Goal: Transaction & Acquisition: Purchase product/service

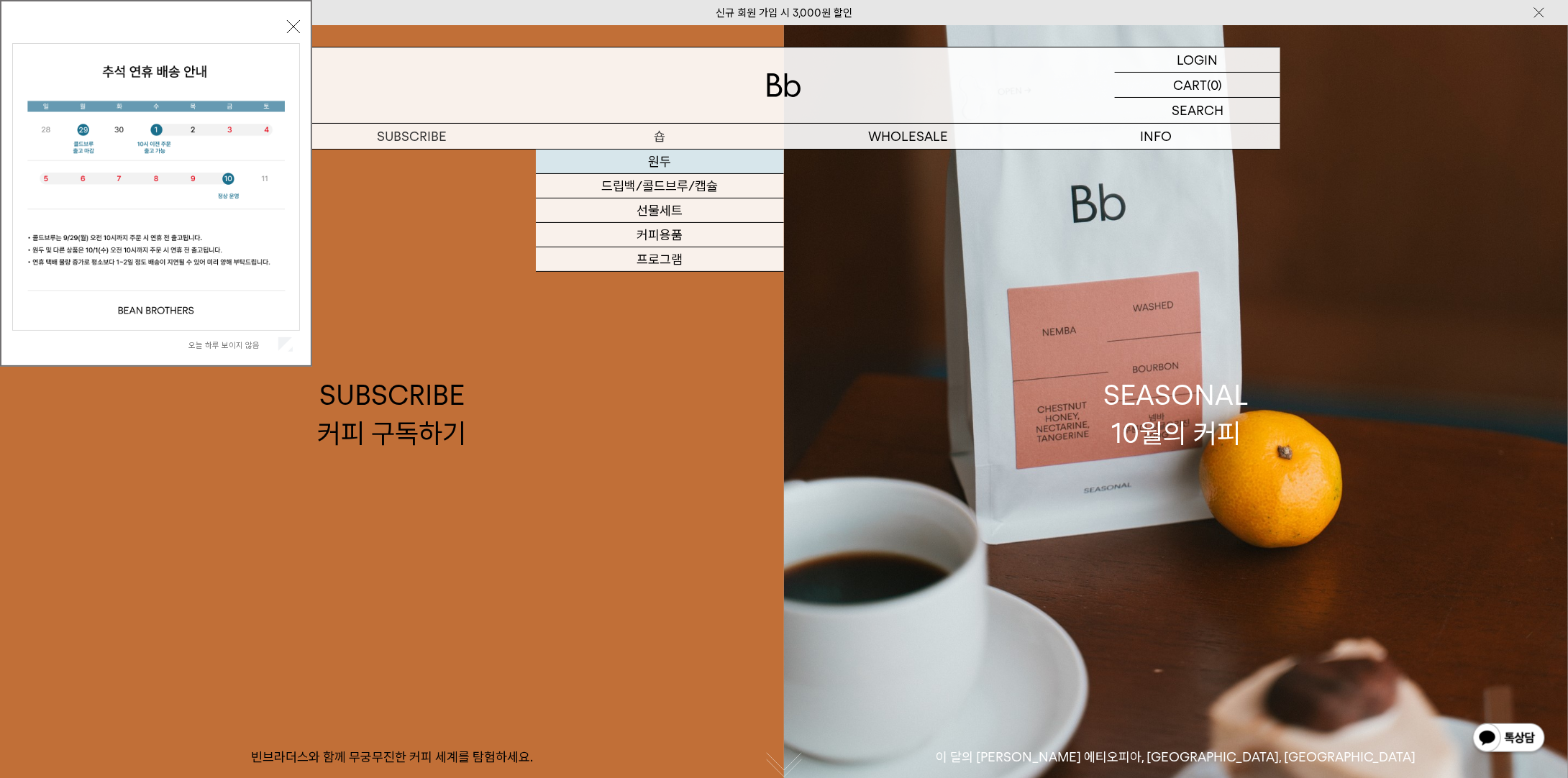
click at [665, 155] on link "원두" at bounding box center [660, 161] width 248 height 25
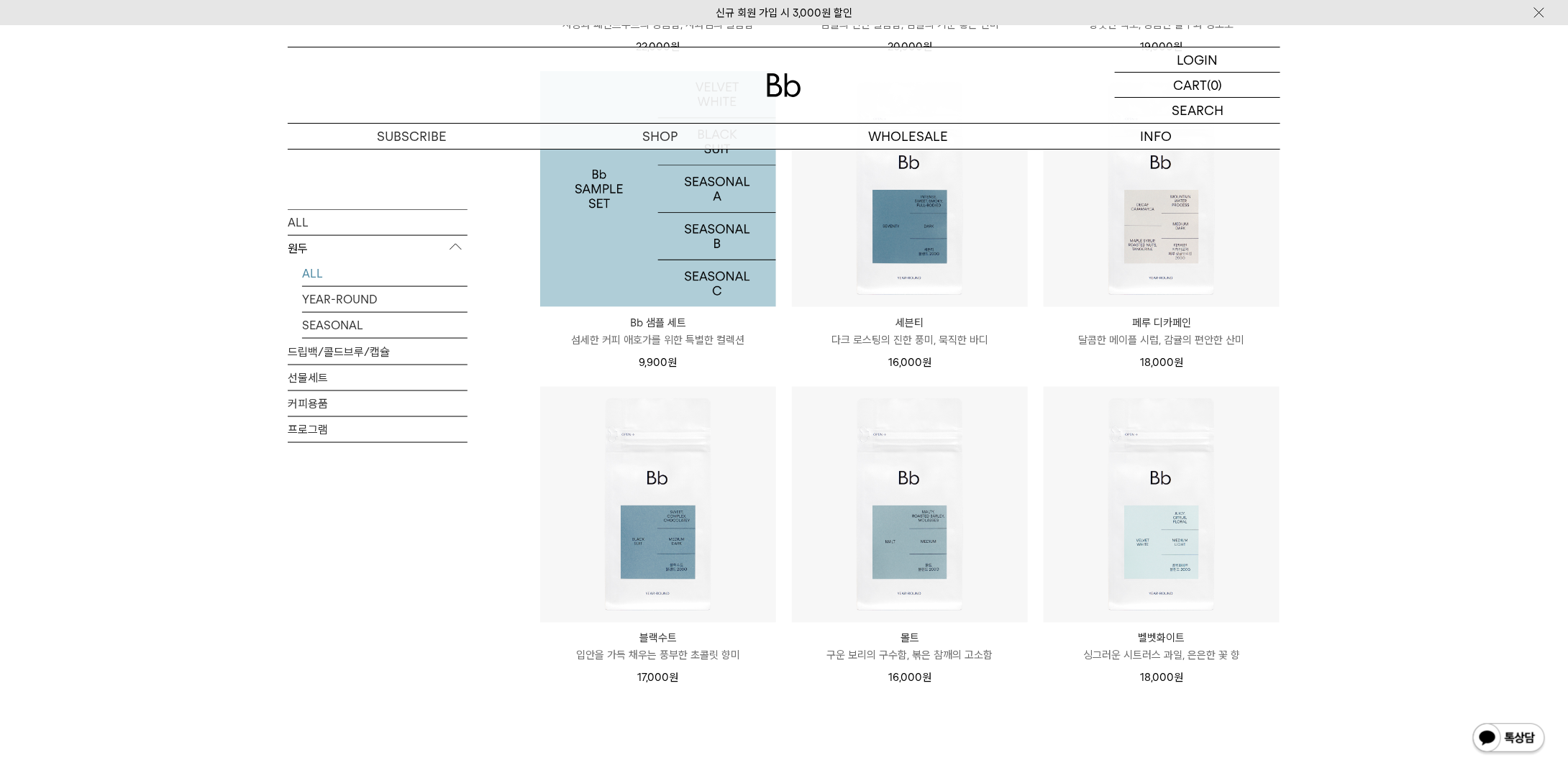
scroll to position [935, 0]
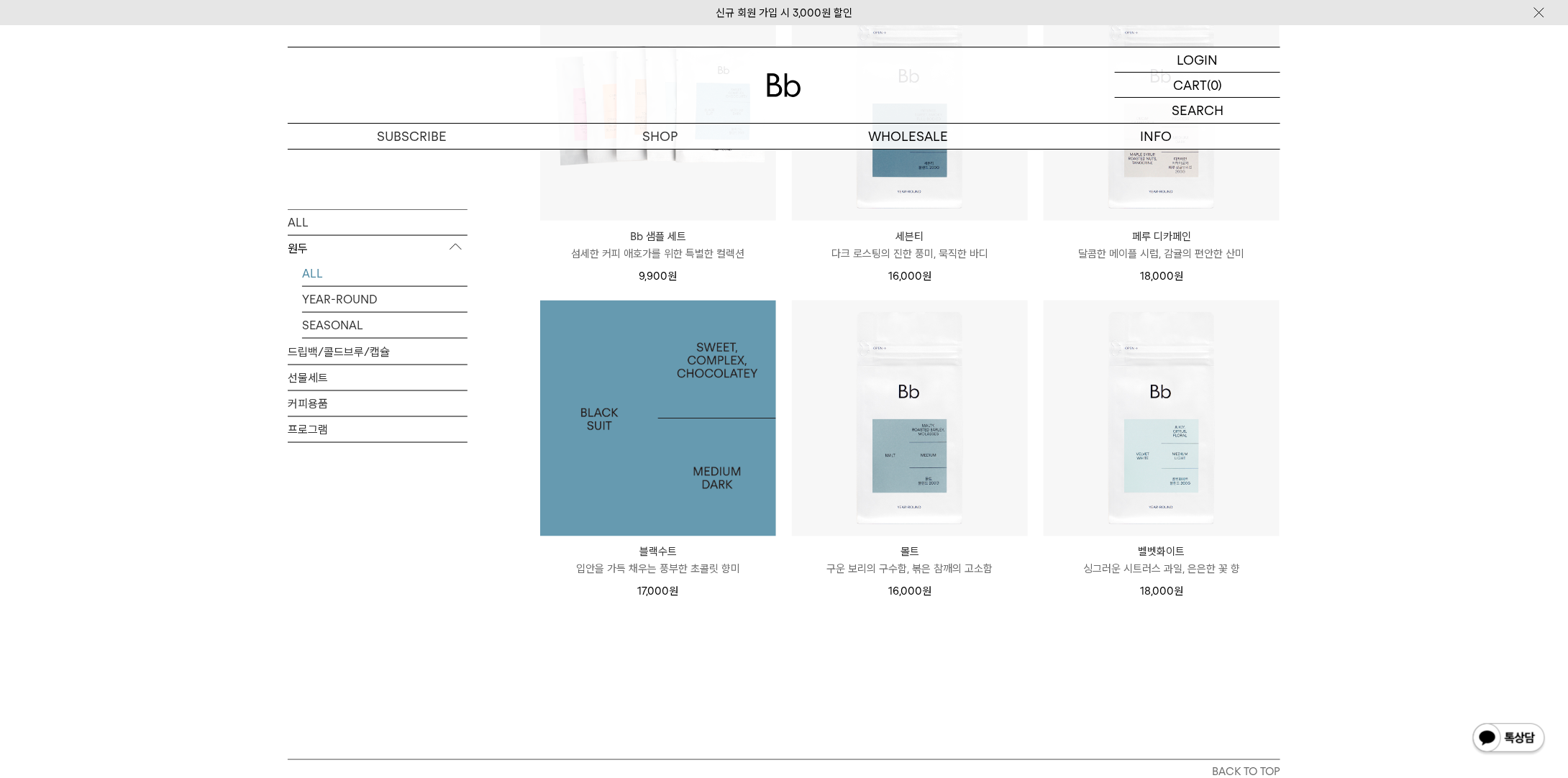
click at [746, 388] on img at bounding box center [658, 418] width 236 height 236
